Goal: Use online tool/utility: Utilize a website feature to perform a specific function

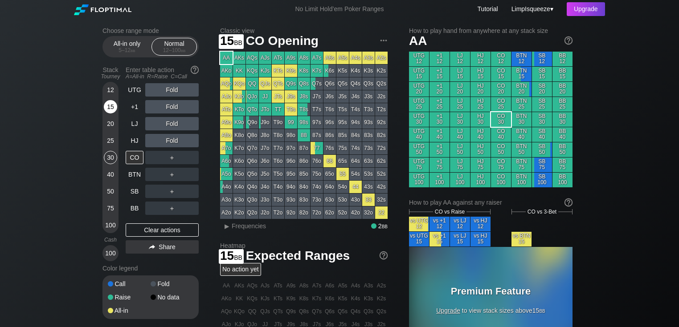
click at [109, 103] on div "15" at bounding box center [110, 106] width 13 height 13
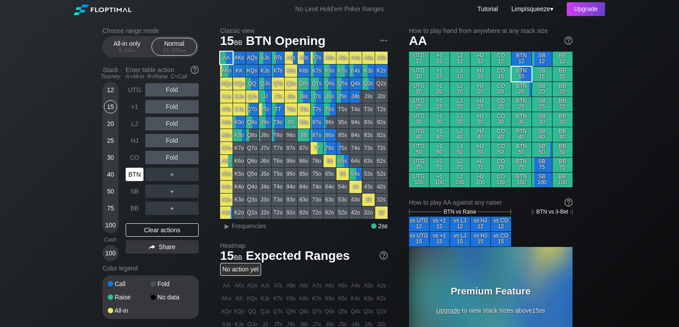
click at [132, 170] on div "BTN" at bounding box center [135, 174] width 18 height 13
click at [128, 48] on div "5 – 12 bb" at bounding box center [126, 50] width 37 height 6
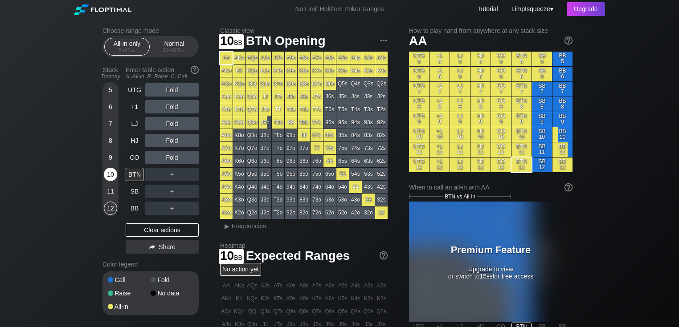
click at [107, 173] on div "10" at bounding box center [110, 174] width 13 height 13
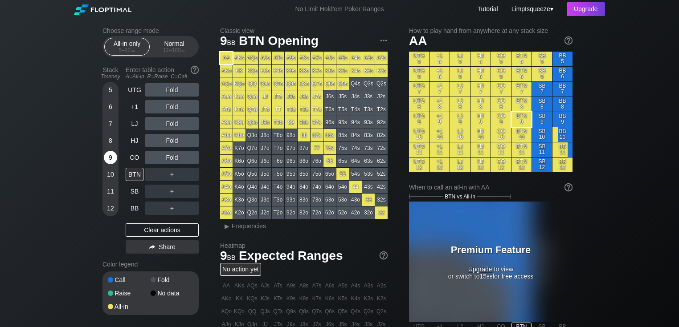
click at [115, 156] on div "9" at bounding box center [110, 157] width 13 height 13
click at [169, 43] on div "Normal 12 – 100 bb" at bounding box center [174, 46] width 41 height 17
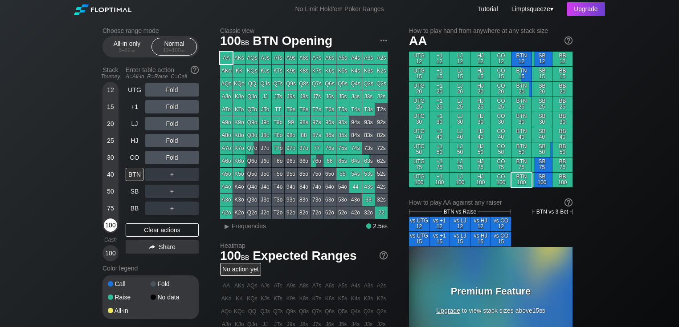
click at [110, 227] on div "100" at bounding box center [110, 225] width 13 height 13
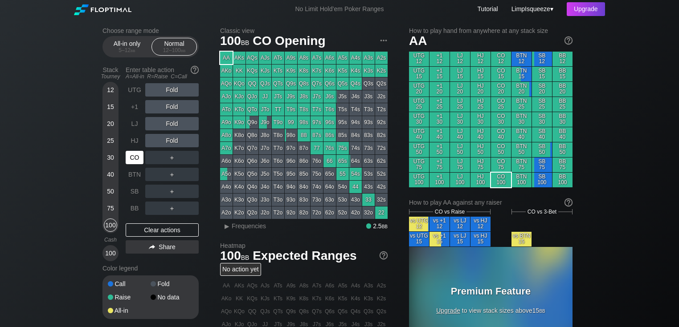
click at [138, 154] on div "CO" at bounding box center [135, 157] width 18 height 13
